Goal: Information Seeking & Learning: Check status

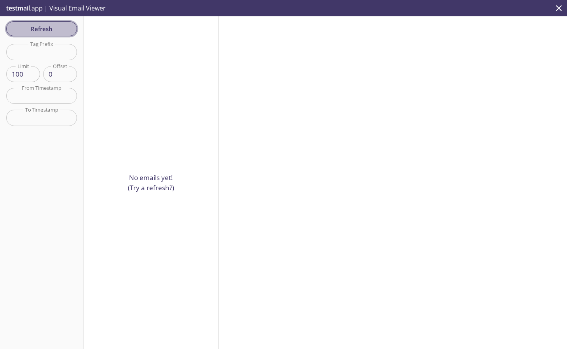
click at [41, 28] on span "Refresh" at bounding box center [41, 29] width 58 height 10
click at [31, 10] on p "testmail .app | Visual Email Viewer" at bounding box center [55, 8] width 110 height 16
click at [197, 122] on div "No emails yet! (Try a refresh?)" at bounding box center [151, 182] width 135 height 332
click at [144, 188] on p "No emails yet! (Try a refresh?)" at bounding box center [151, 182] width 46 height 20
click at [257, 86] on div at bounding box center [393, 182] width 348 height 332
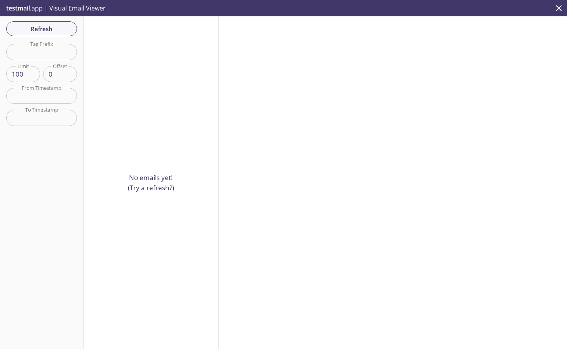
click at [52, 47] on input "text" at bounding box center [41, 52] width 71 height 16
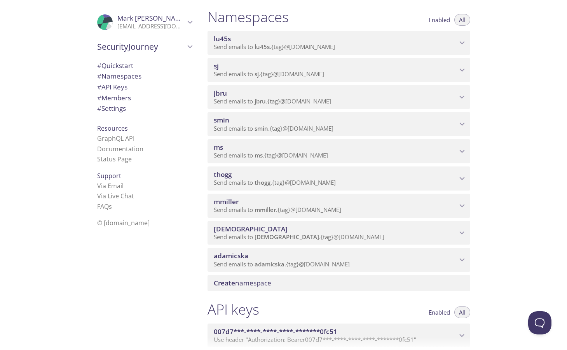
scroll to position [91, 0]
click at [277, 195] on div "mmiller Send emails to mmiller . {tag} @inbox.testmail.app" at bounding box center [338, 204] width 263 height 24
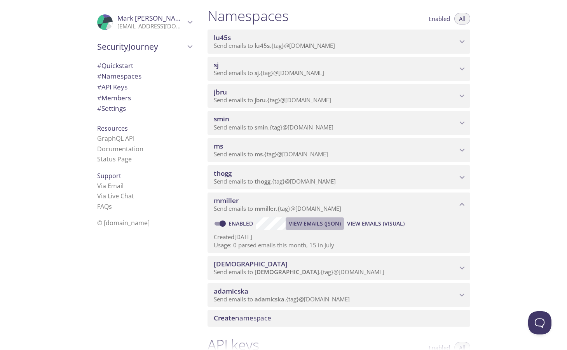
click at [324, 224] on span "View Emails (JSON)" at bounding box center [315, 223] width 52 height 9
click at [357, 224] on span "View Emails (Visual)" at bounding box center [375, 223] width 57 height 9
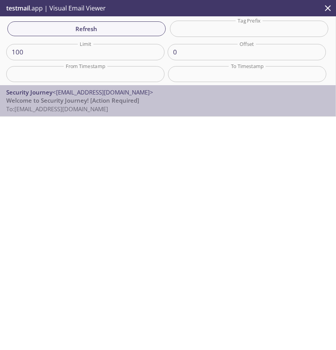
click at [17, 87] on div "Security Journey <no_reply@securityjourney.dev> Welcome to Security Journey! [A…" at bounding box center [167, 100] width 335 height 31
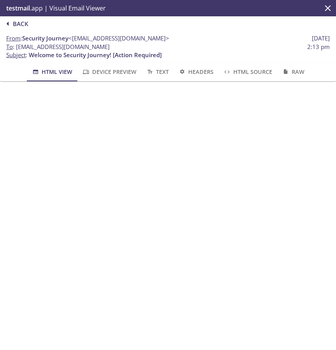
scroll to position [22, 0]
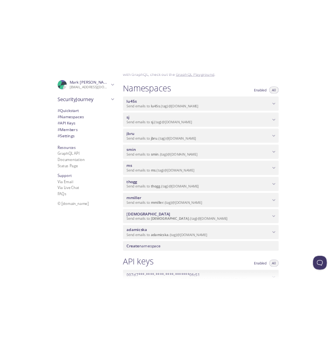
scroll to position [80, 0]
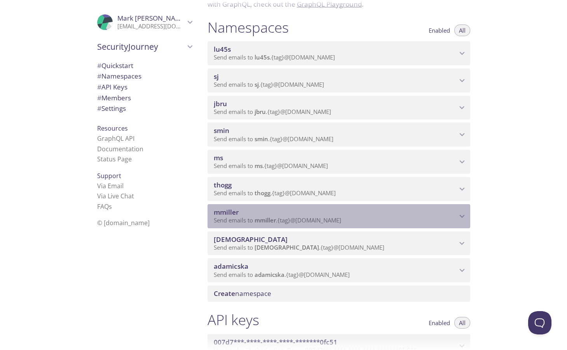
drag, startPoint x: 346, startPoint y: 219, endPoint x: 258, endPoint y: 220, distance: 88.2
click at [258, 220] on p "Send emails to mmiller . {tag} @[DOMAIN_NAME]" at bounding box center [335, 220] width 243 height 8
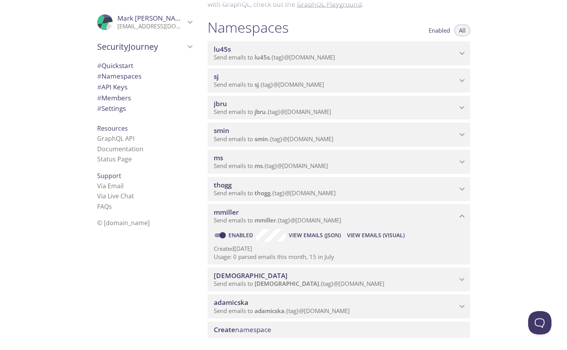
click at [258, 220] on span "mmiller" at bounding box center [264, 220] width 21 height 8
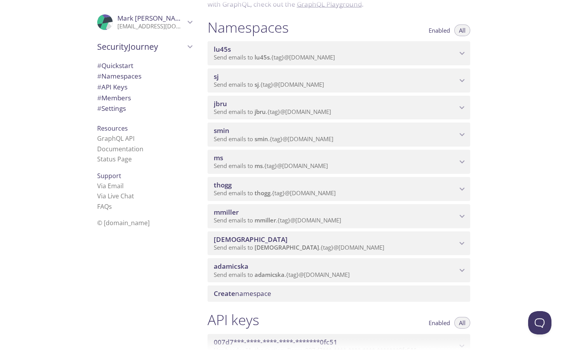
click at [258, 220] on span "mmiller" at bounding box center [264, 220] width 21 height 8
